Goal: Find specific page/section: Find specific page/section

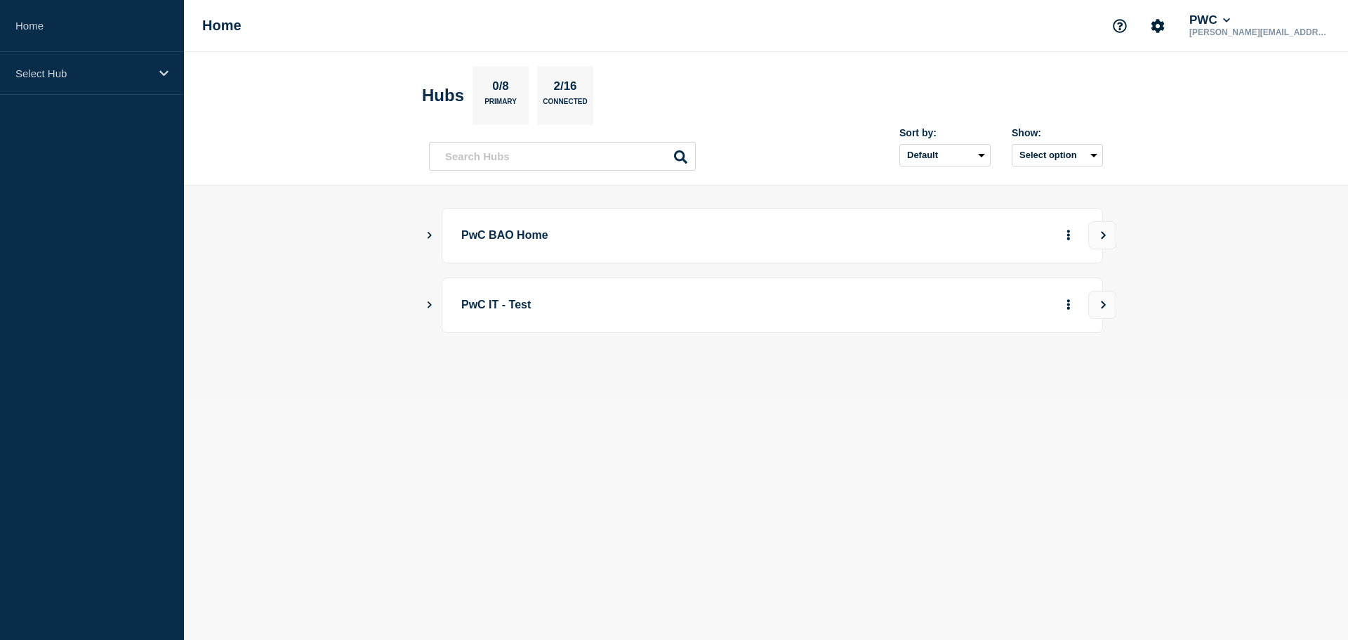
click at [430, 238] on icon "Show Connected Hubs" at bounding box center [429, 234] width 9 height 7
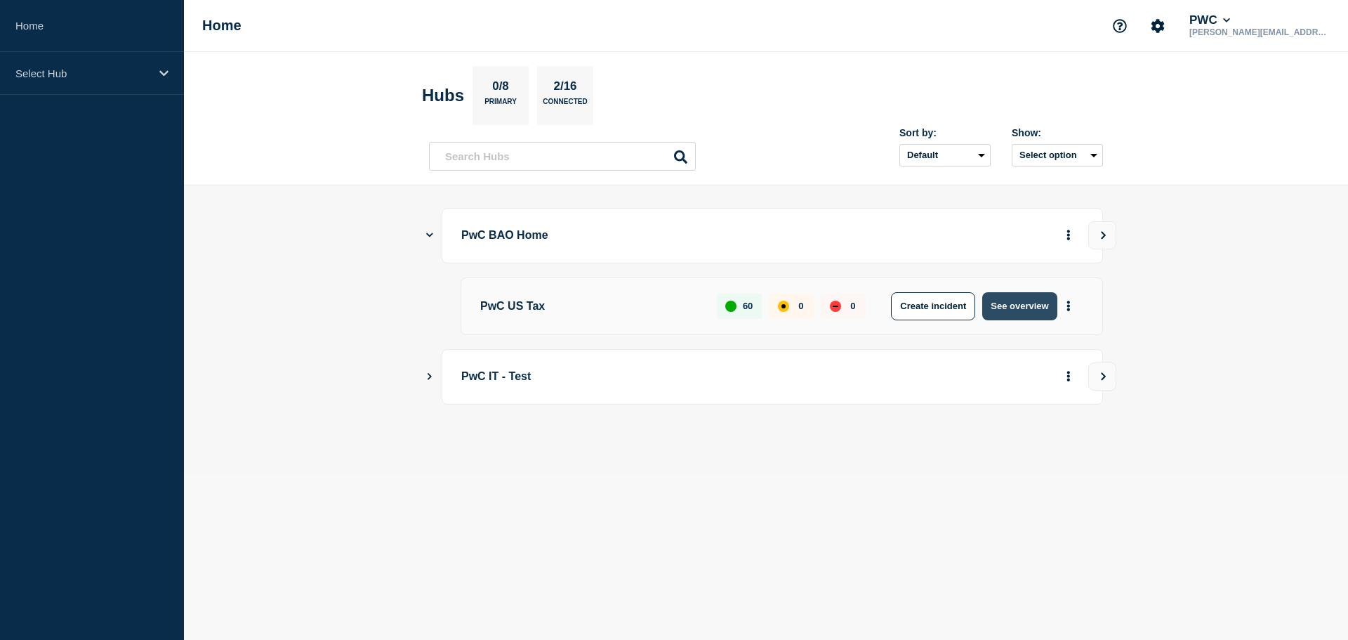
click at [1022, 307] on button "See overview" at bounding box center [1019, 306] width 74 height 28
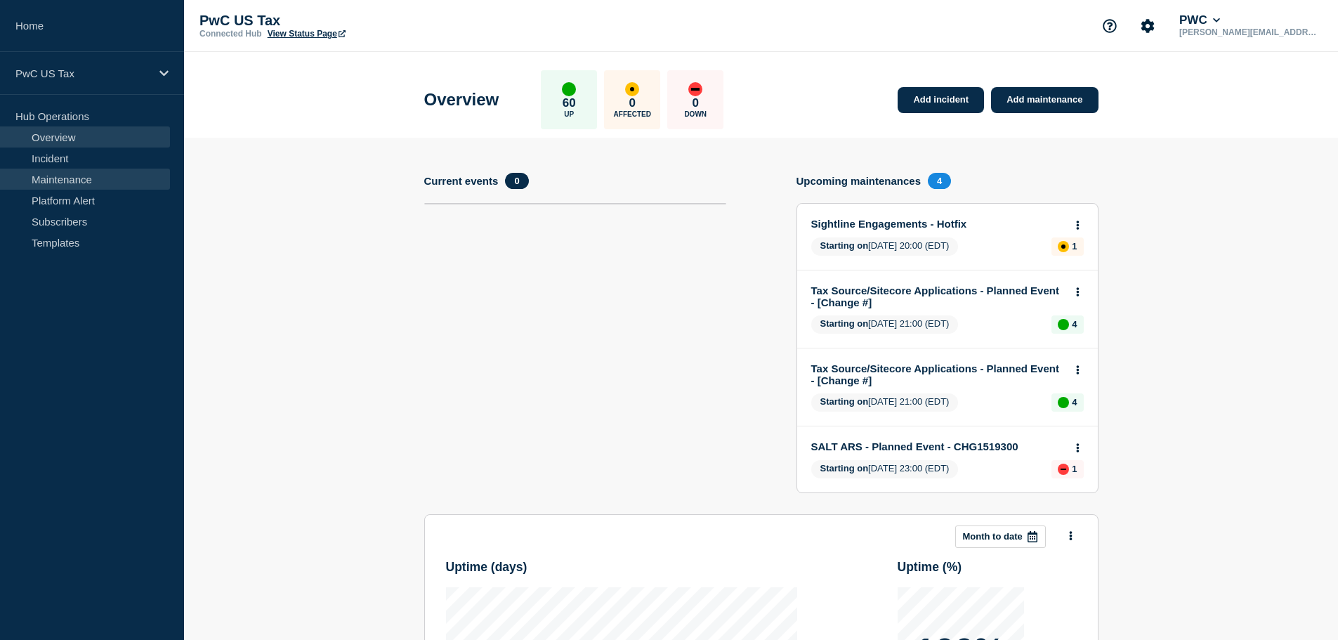
click at [72, 178] on link "Maintenance" at bounding box center [85, 179] width 170 height 21
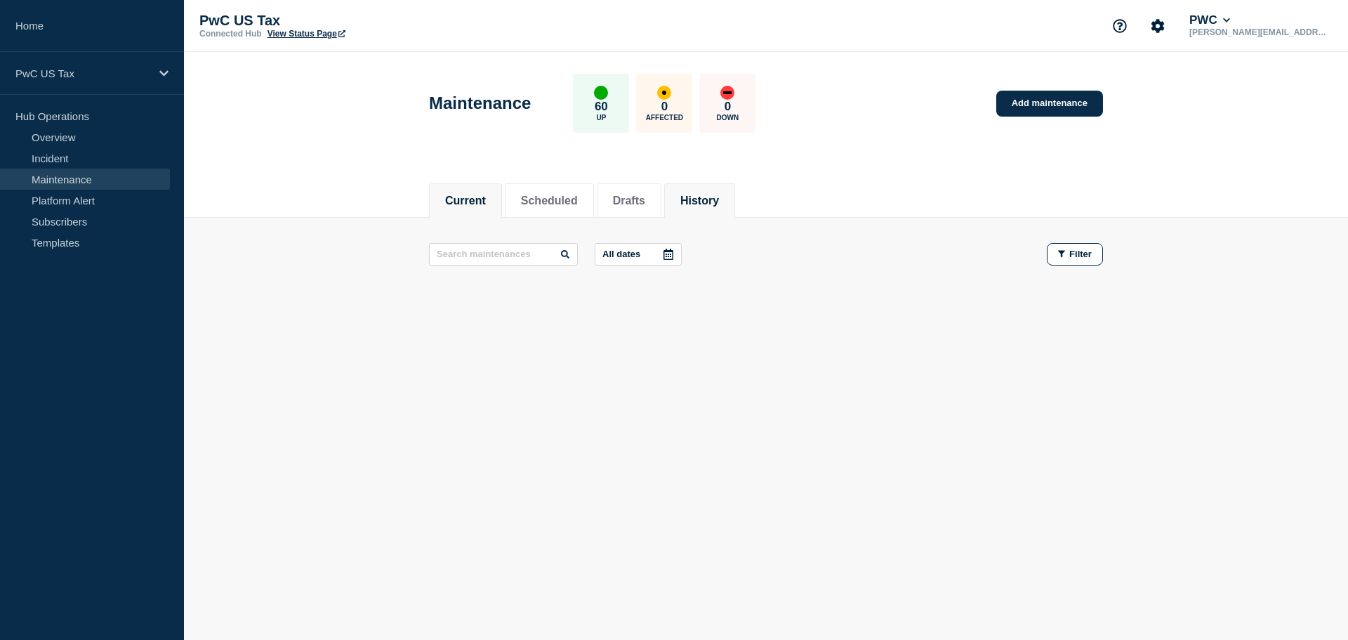
click at [716, 198] on button "History" at bounding box center [699, 201] width 39 height 13
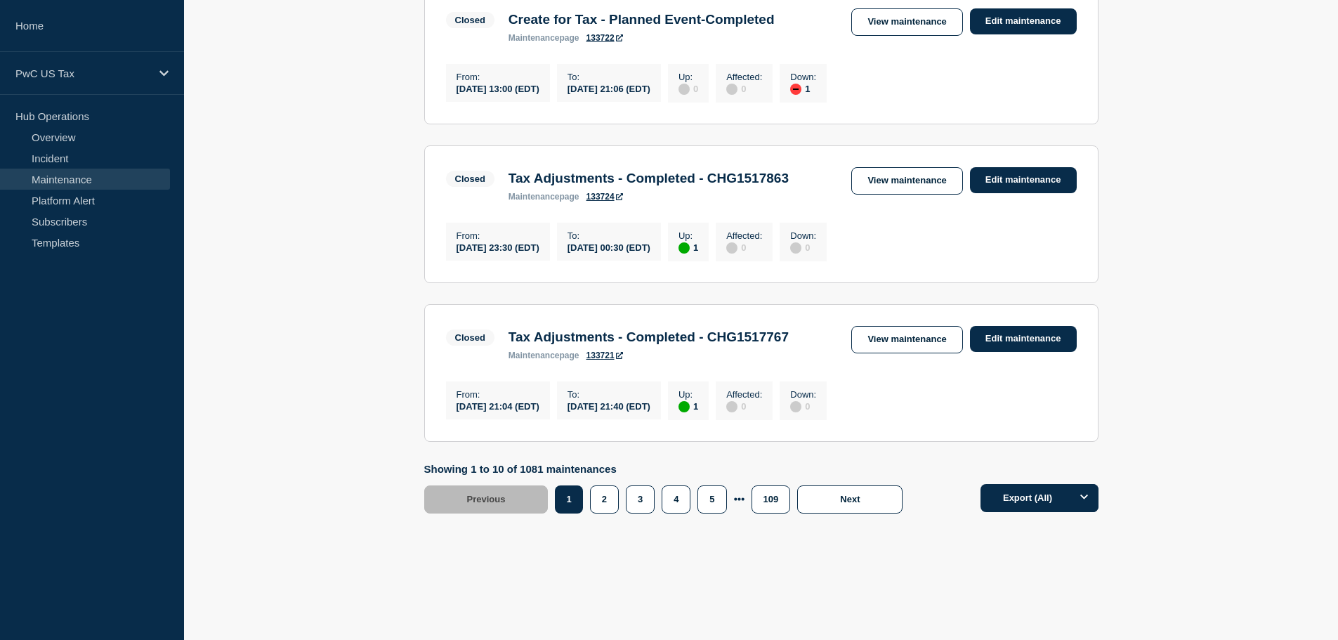
scroll to position [1562, 0]
click at [604, 501] on button "2" at bounding box center [604, 499] width 29 height 28
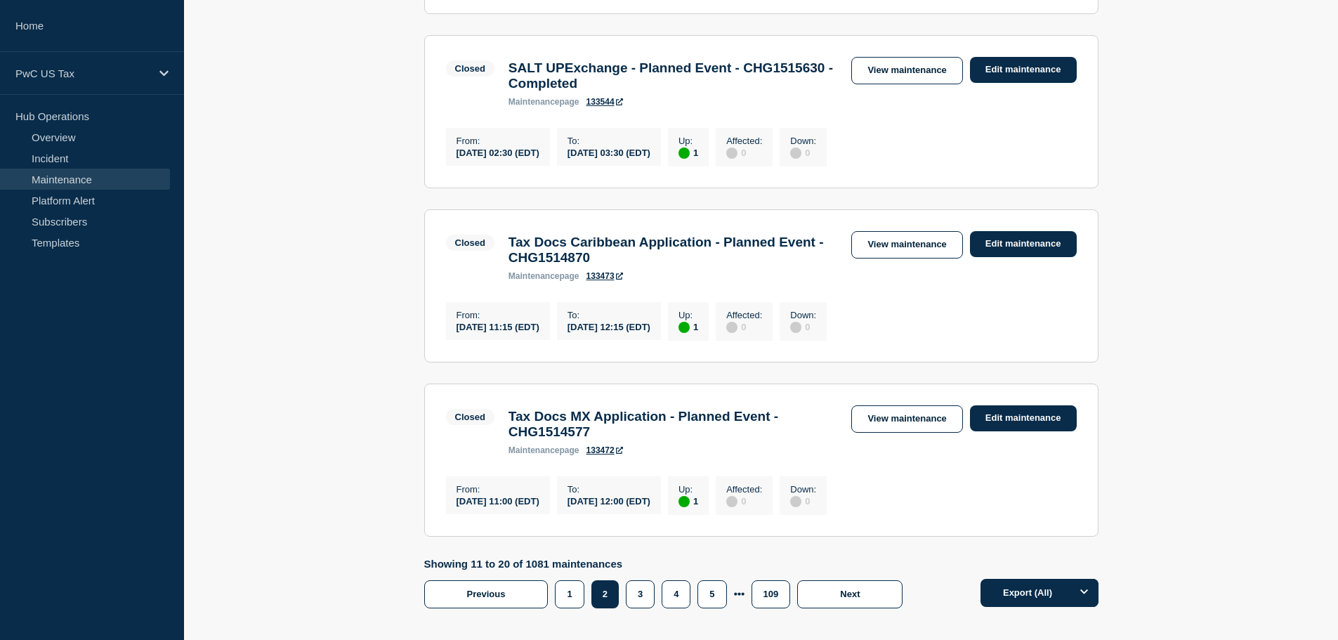
scroll to position [1654, 0]
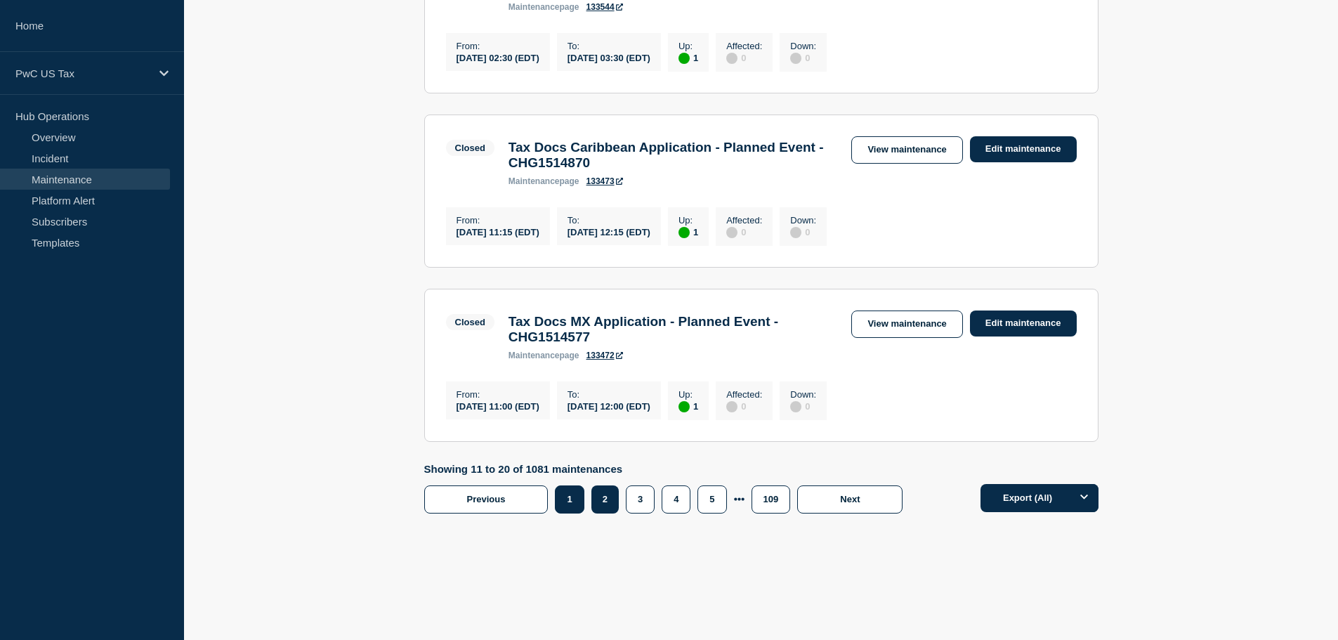
click at [578, 502] on button "1" at bounding box center [569, 499] width 29 height 28
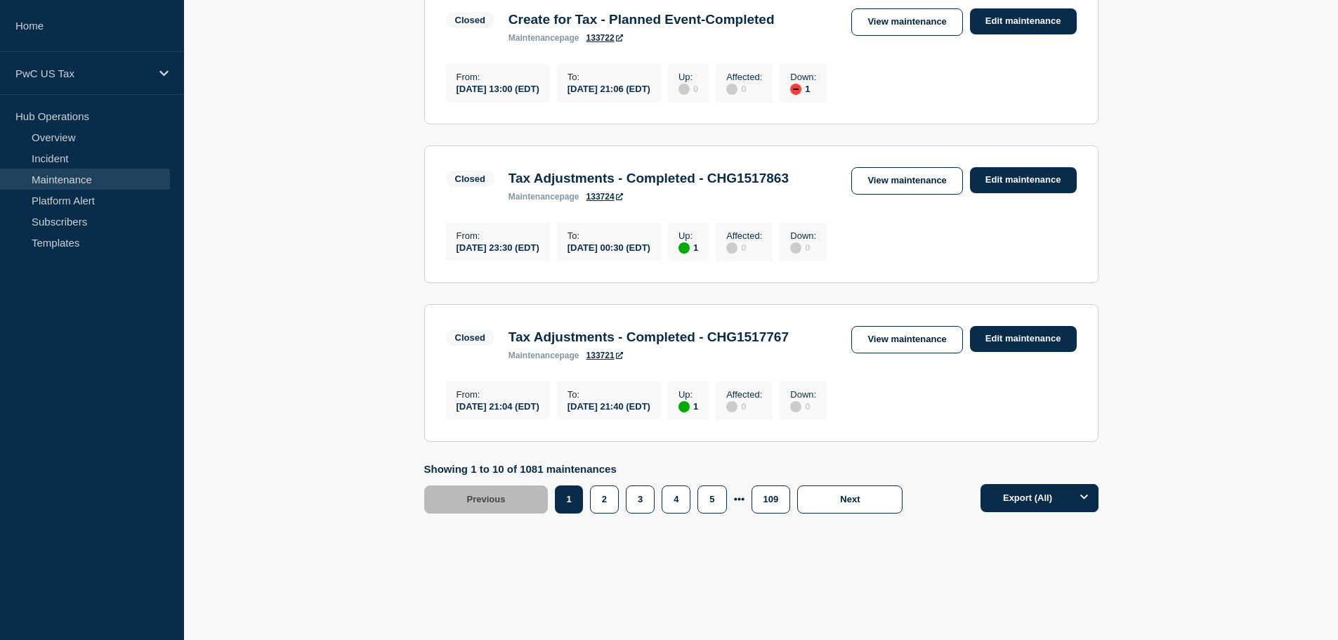
scroll to position [1562, 0]
click at [642, 498] on button "3" at bounding box center [640, 499] width 29 height 28
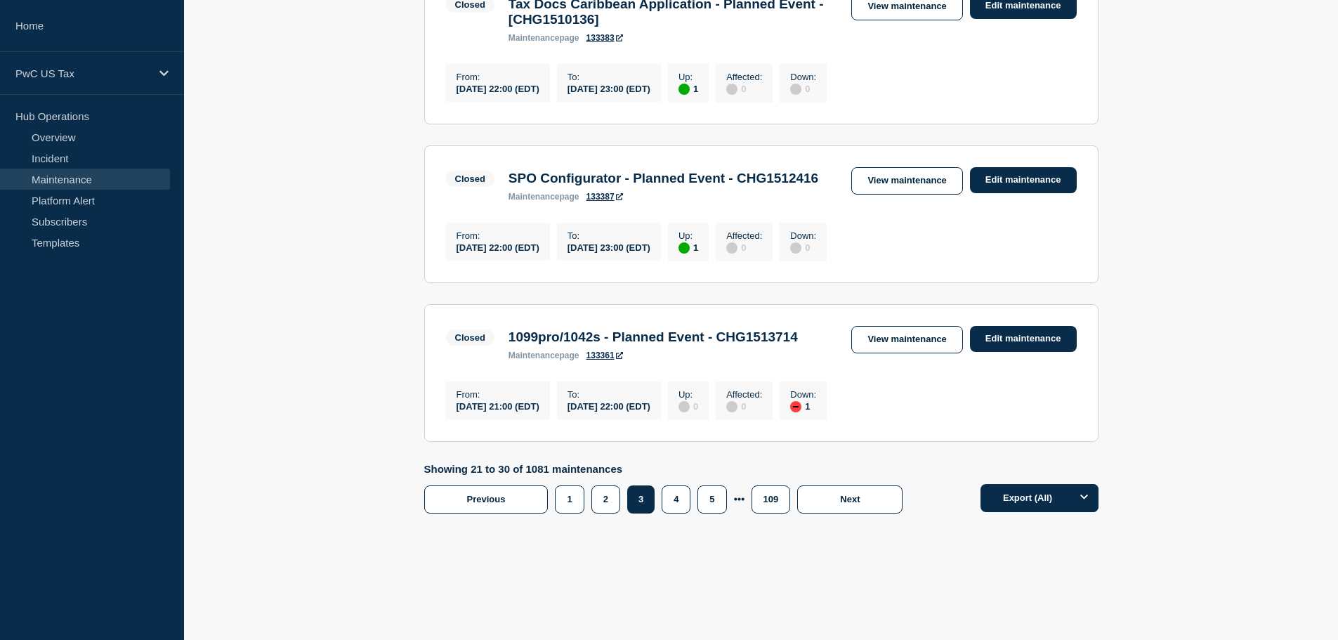
scroll to position [1635, 0]
drag, startPoint x: 674, startPoint y: 494, endPoint x: 678, endPoint y: 513, distance: 19.4
click at [675, 494] on button "4" at bounding box center [675, 499] width 29 height 28
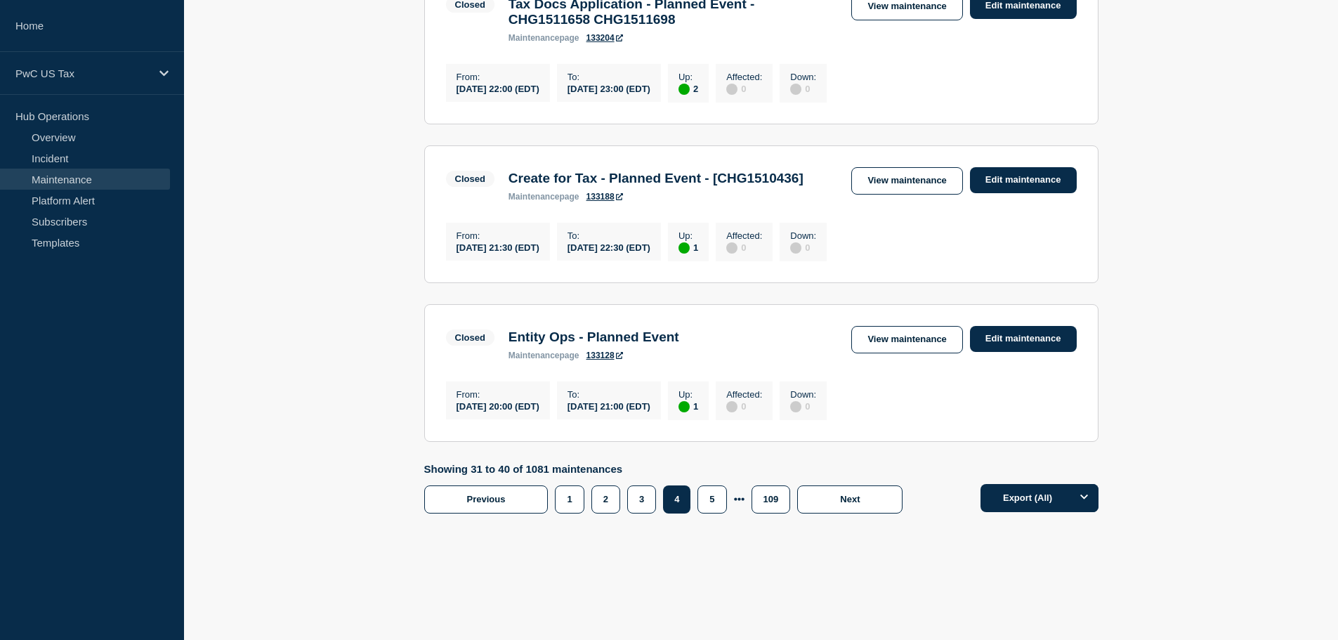
scroll to position [1545, 0]
click at [614, 513] on button "2" at bounding box center [605, 499] width 29 height 28
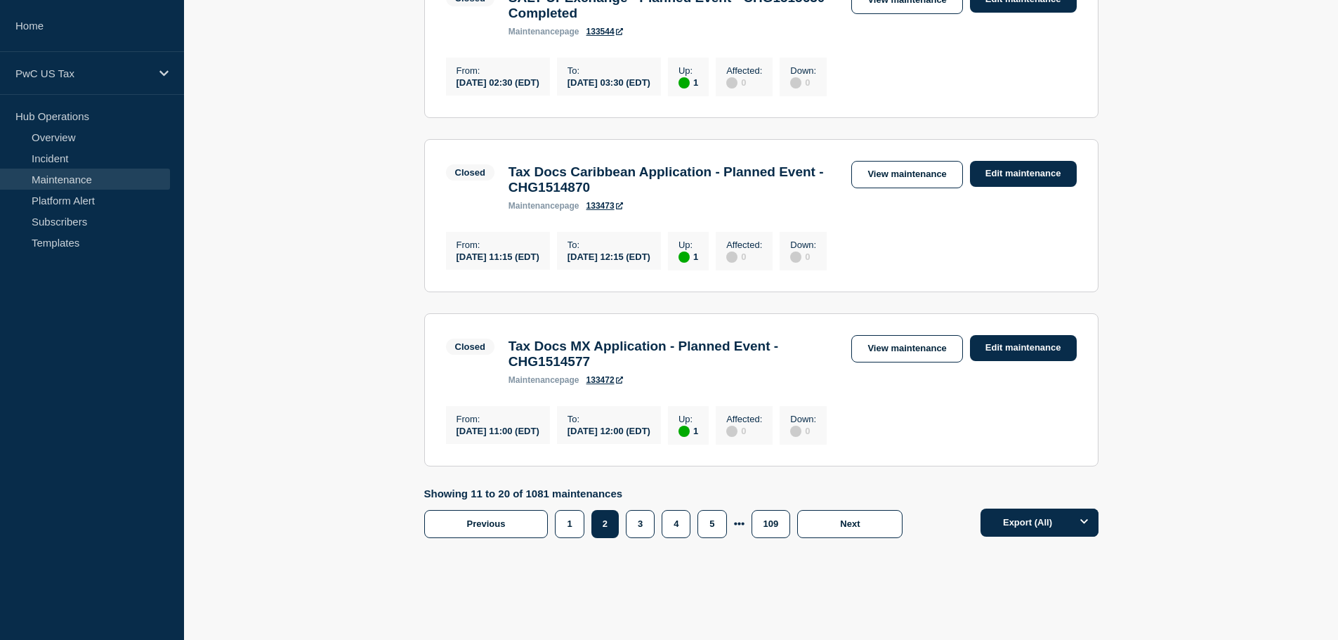
scroll to position [1654, 0]
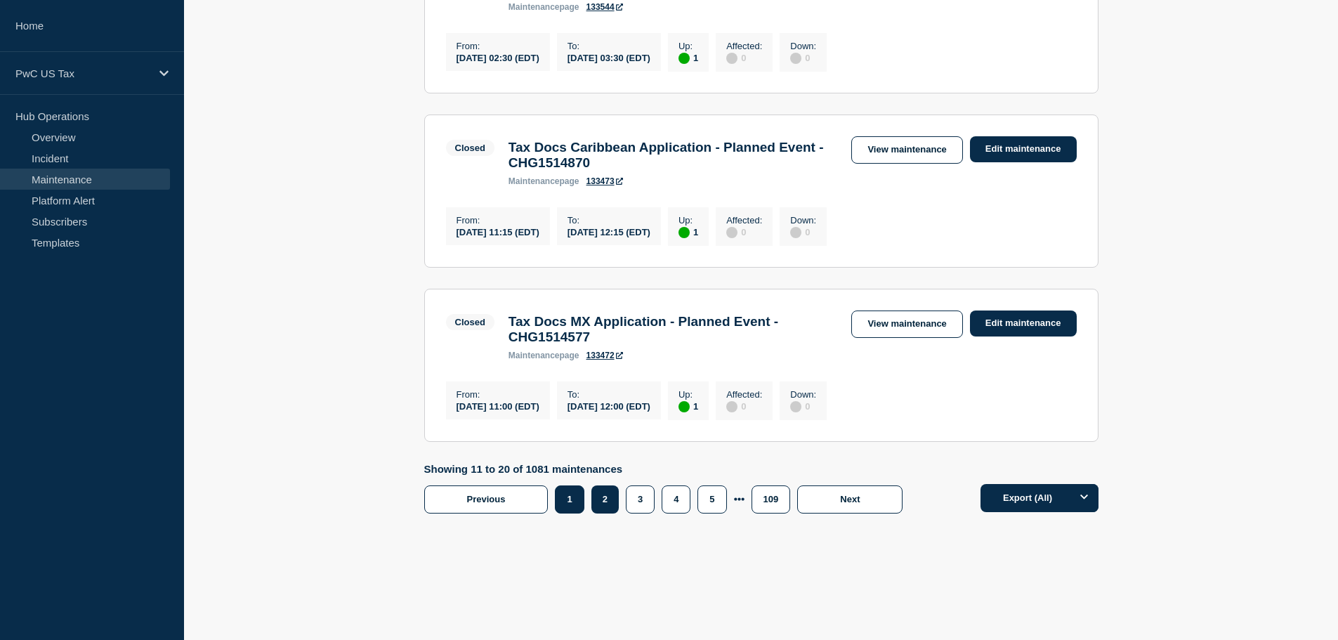
click at [567, 499] on button "1" at bounding box center [569, 499] width 29 height 28
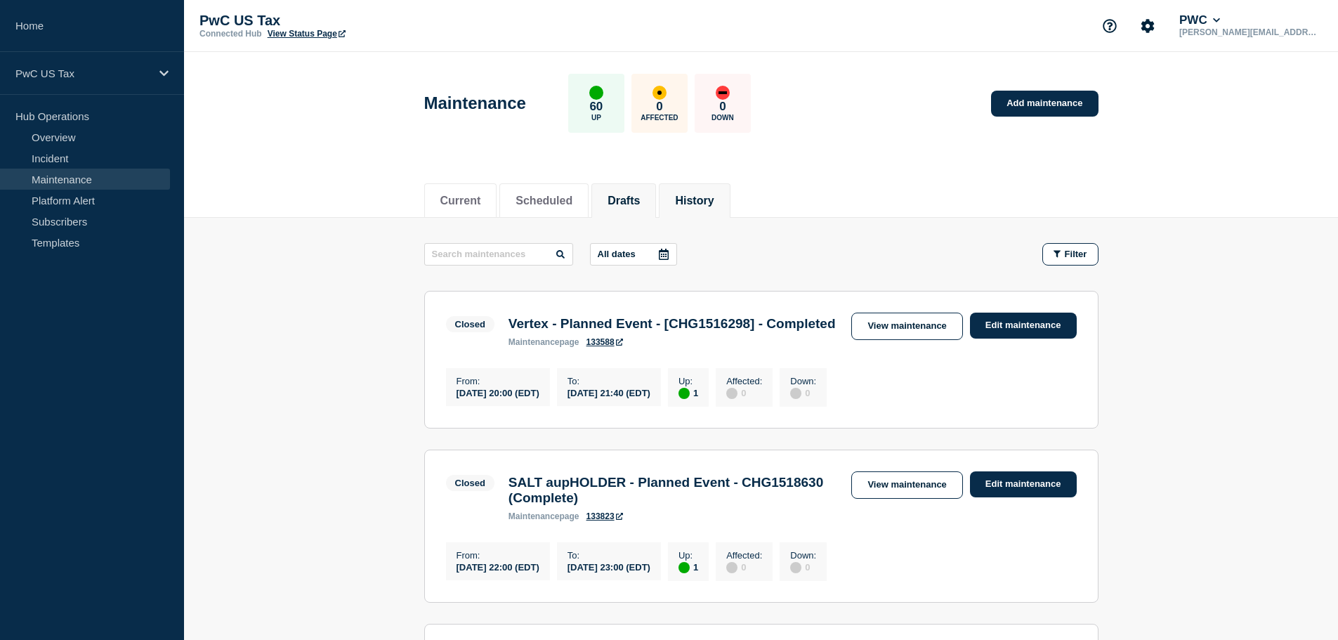
click at [628, 195] on button "Drafts" at bounding box center [623, 201] width 32 height 13
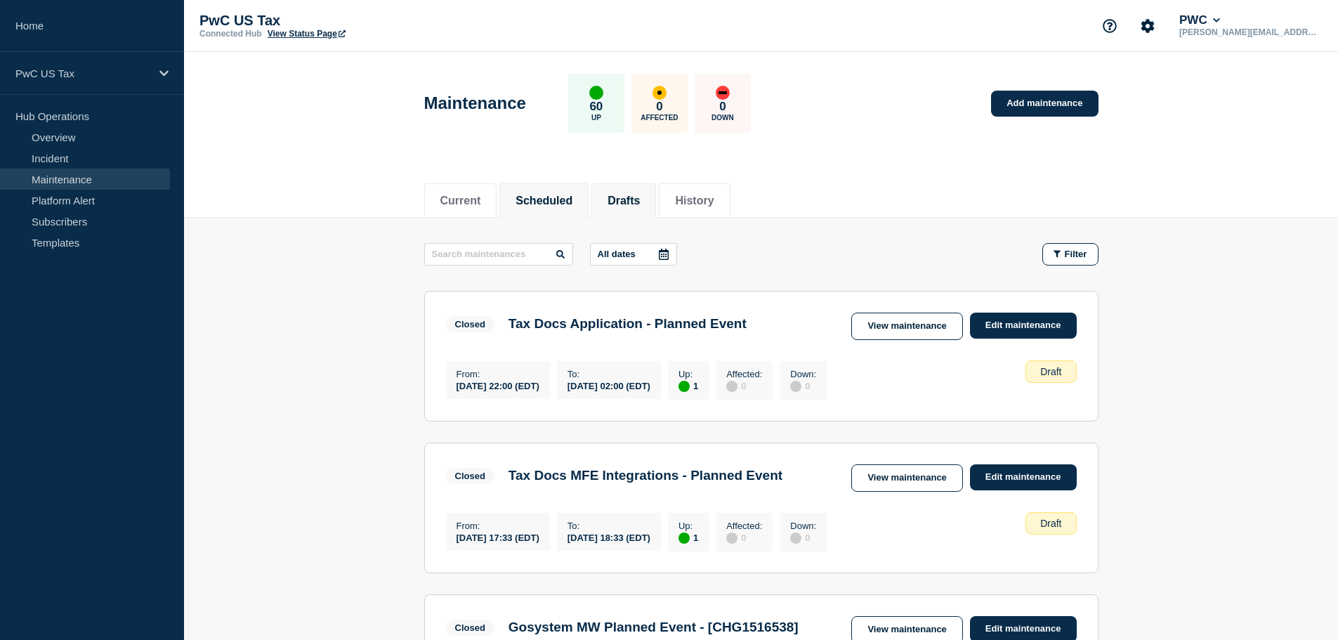
click at [557, 206] on button "Scheduled" at bounding box center [543, 201] width 57 height 13
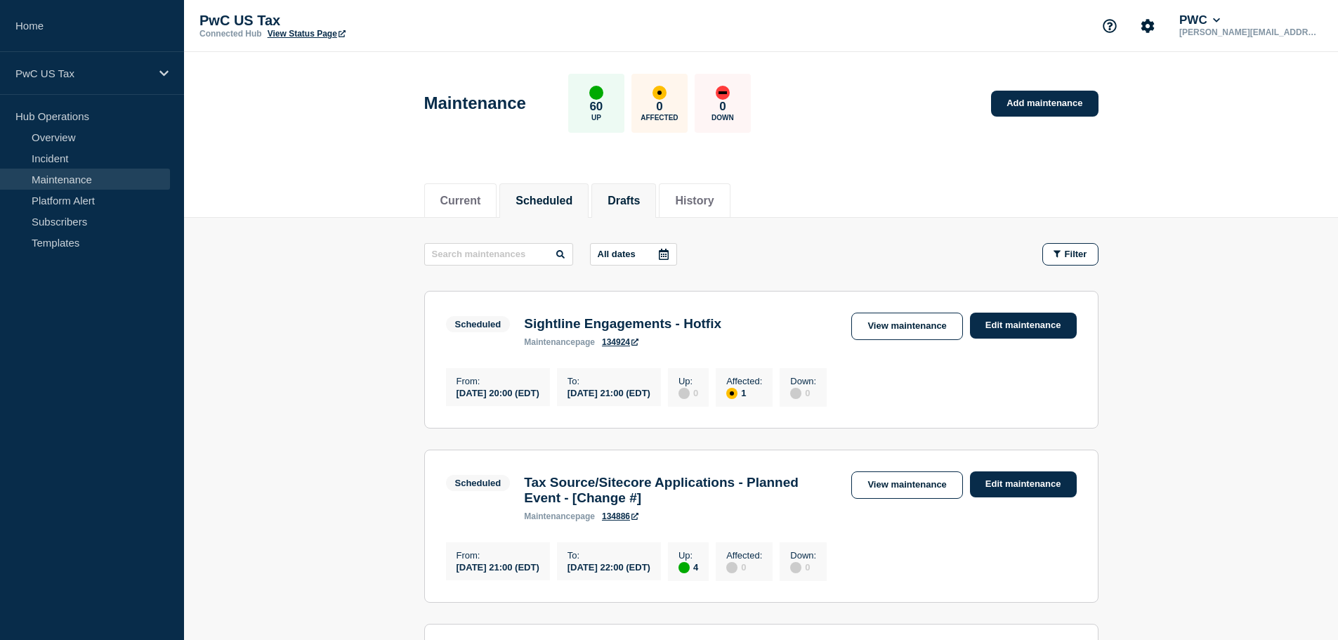
click at [640, 198] on button "Drafts" at bounding box center [623, 201] width 32 height 13
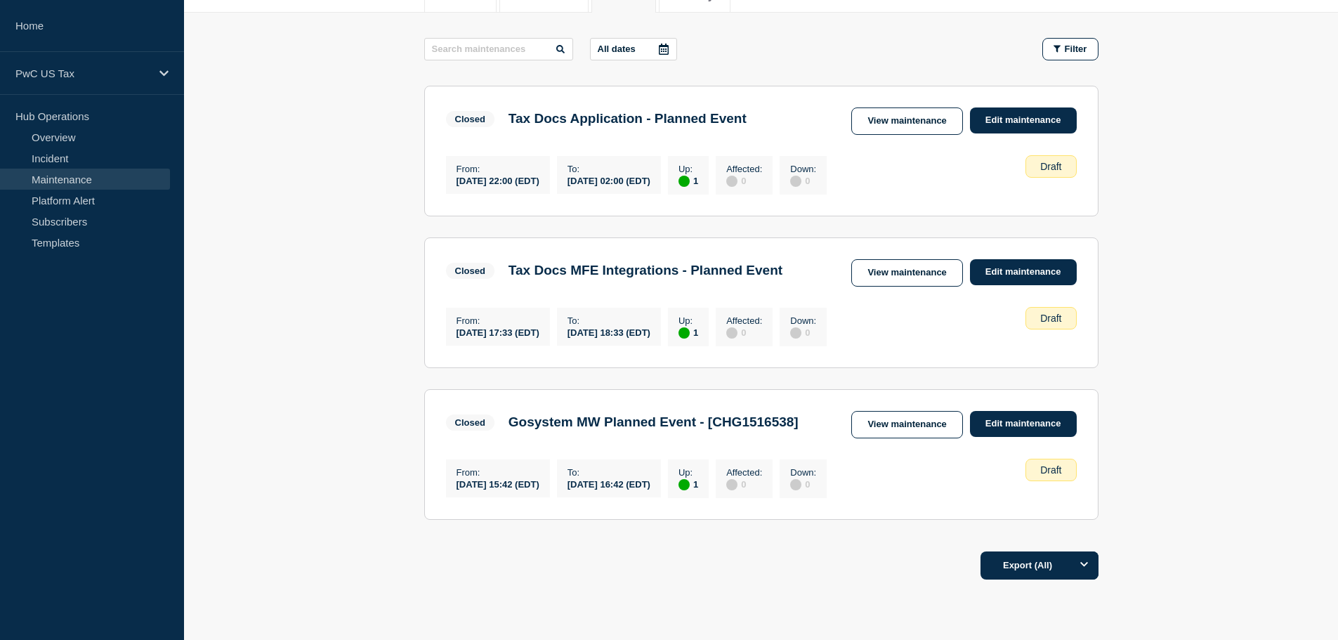
scroll to position [80, 0]
